Goal: Find specific page/section: Find specific page/section

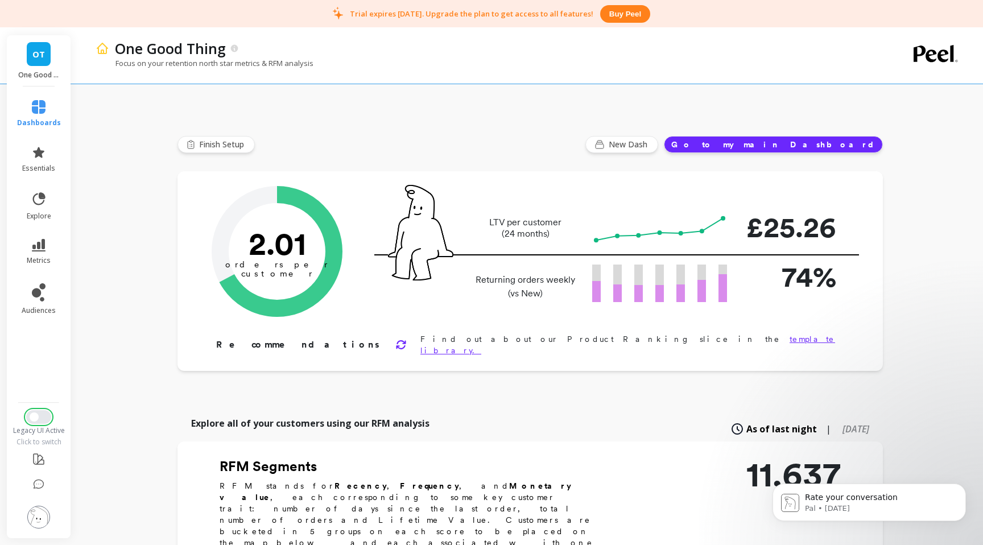
click at [38, 416] on span "Switch to New UI" at bounding box center [34, 417] width 9 height 9
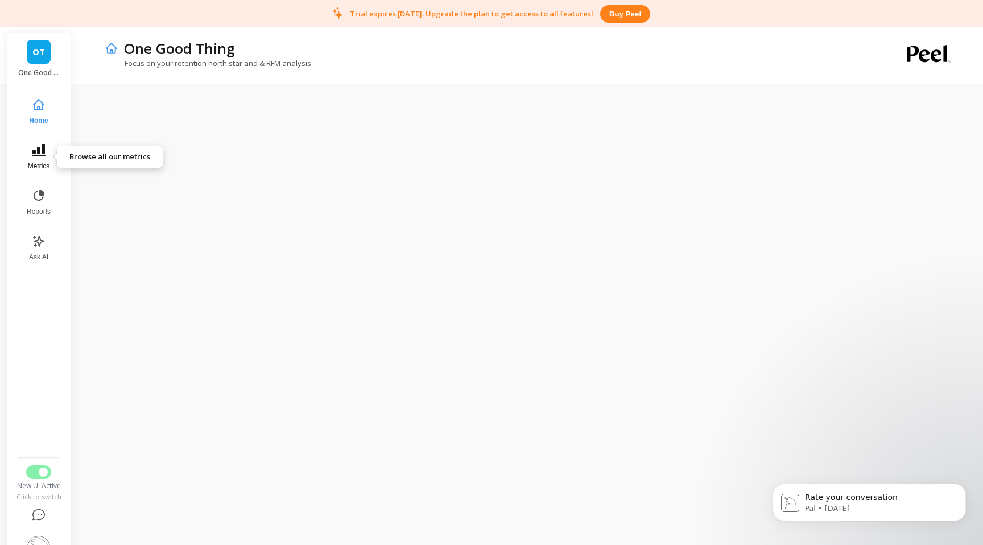
click at [40, 150] on icon at bounding box center [39, 150] width 14 height 14
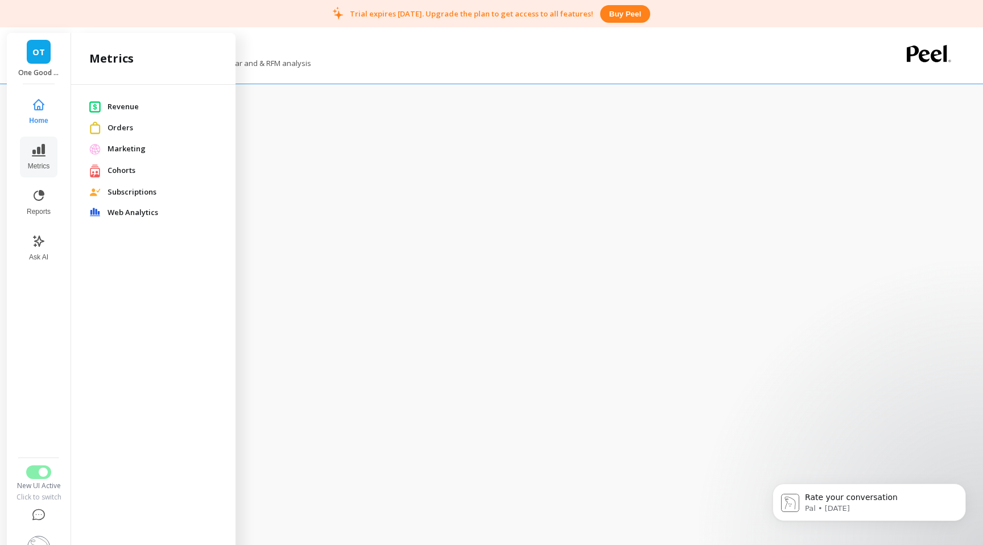
click at [134, 150] on span "Marketing" at bounding box center [163, 148] width 110 height 11
